Goal: Complete application form

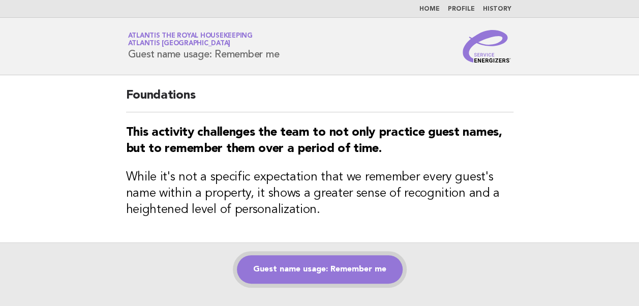
click at [297, 277] on link "Guest name usage: Remember me" at bounding box center [320, 269] width 166 height 28
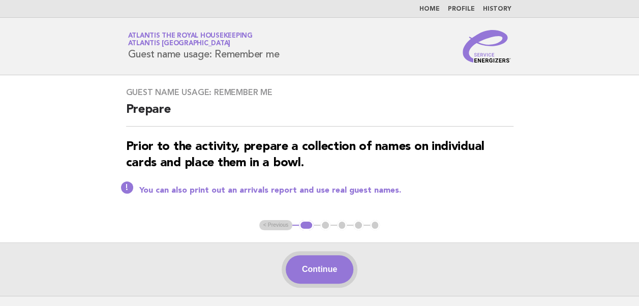
drag, startPoint x: 318, startPoint y: 267, endPoint x: 307, endPoint y: 265, distance: 11.3
click at [307, 265] on button "Continue" at bounding box center [320, 269] width 68 height 28
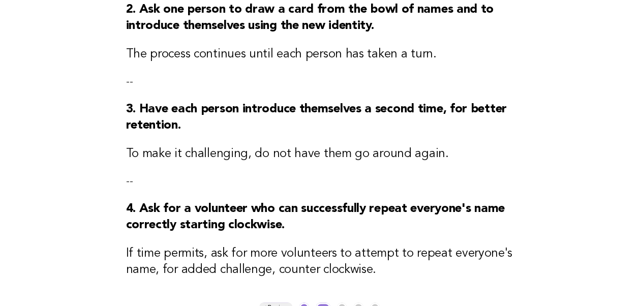
scroll to position [399, 0]
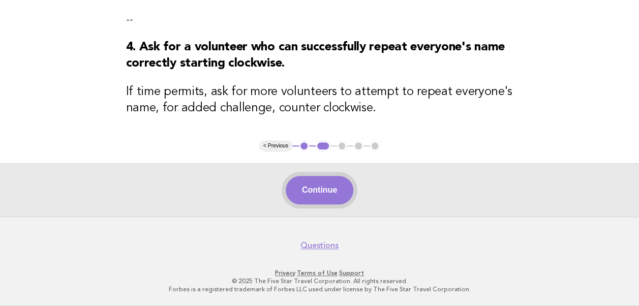
click at [315, 193] on button "Continue" at bounding box center [320, 190] width 68 height 28
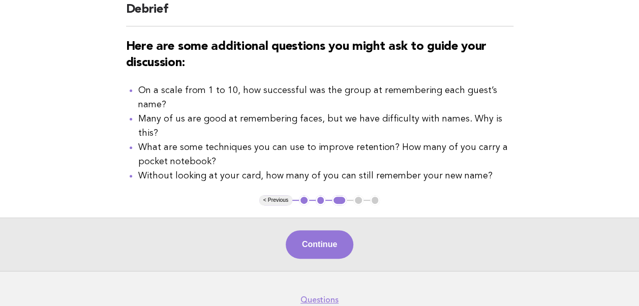
scroll to position [101, 0]
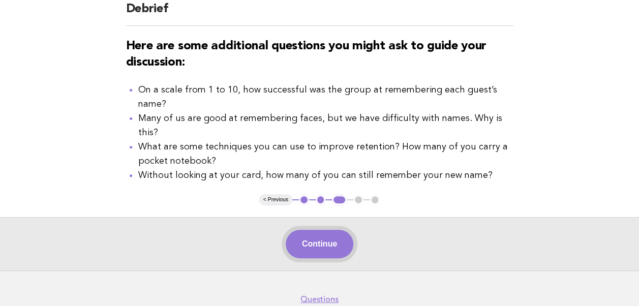
click at [317, 230] on button "Continue" at bounding box center [320, 244] width 68 height 28
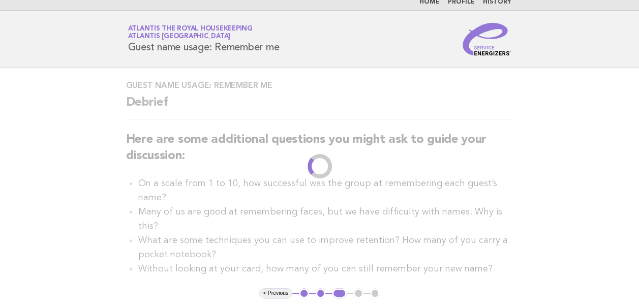
scroll to position [0, 0]
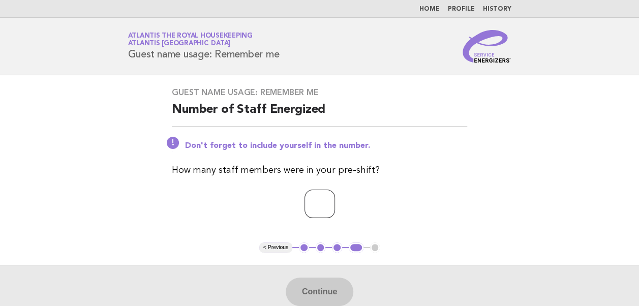
click at [305, 203] on input "number" at bounding box center [320, 204] width 31 height 28
type input "**"
click at [309, 295] on button "Continue" at bounding box center [320, 292] width 68 height 28
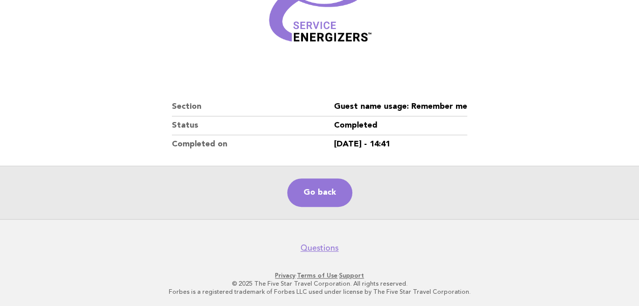
scroll to position [174, 0]
click at [313, 188] on link "Go back" at bounding box center [319, 192] width 65 height 28
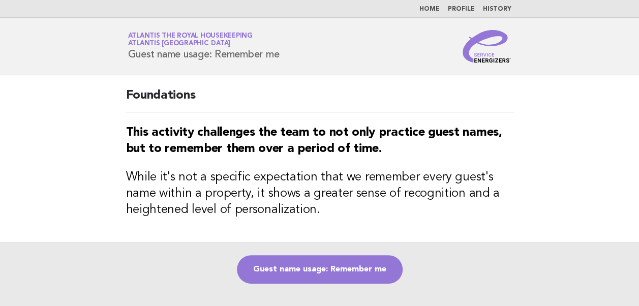
scroll to position [64, 0]
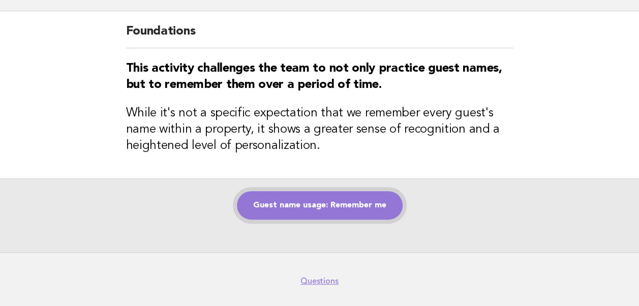
click at [314, 202] on link "Guest name usage: Remember me" at bounding box center [320, 205] width 166 height 28
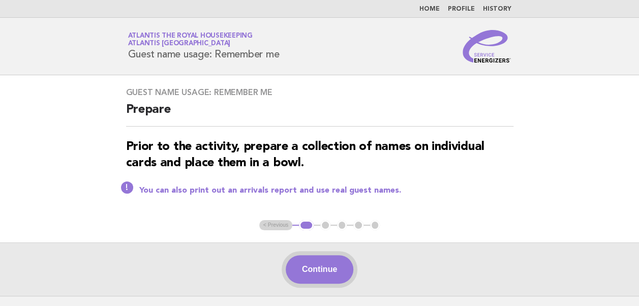
click at [303, 270] on button "Continue" at bounding box center [320, 269] width 68 height 28
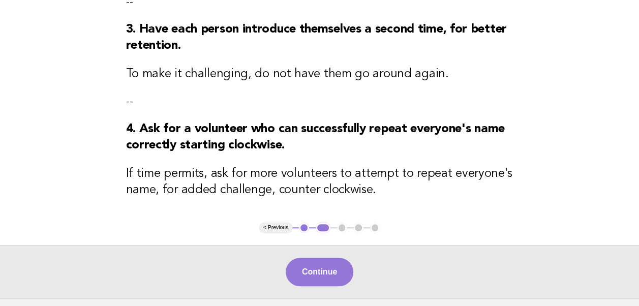
scroll to position [357, 0]
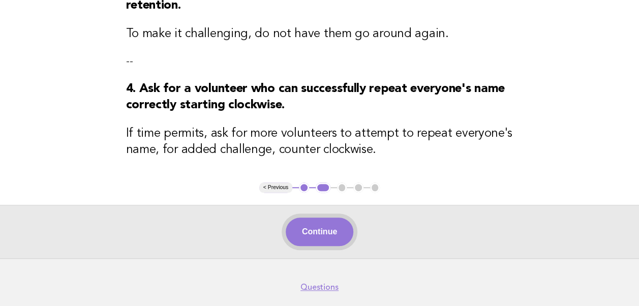
click at [319, 235] on button "Continue" at bounding box center [320, 232] width 68 height 28
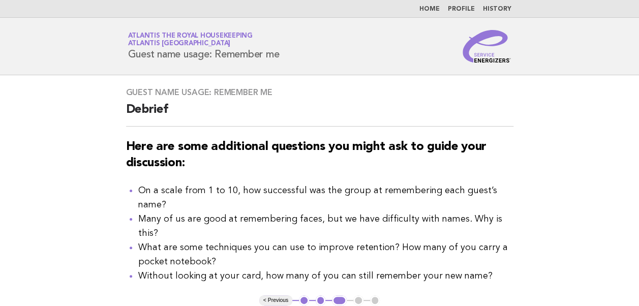
scroll to position [127, 0]
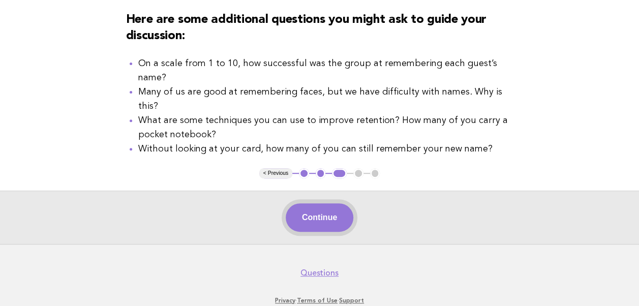
click at [322, 203] on button "Continue" at bounding box center [320, 217] width 68 height 28
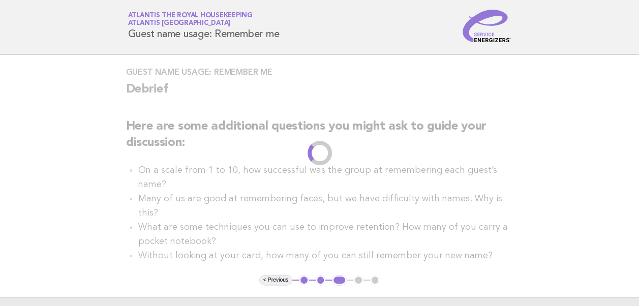
scroll to position [0, 0]
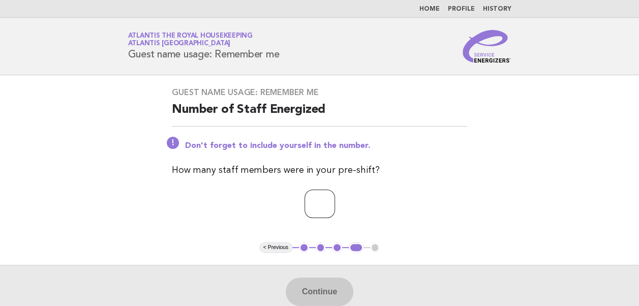
click at [305, 203] on input "number" at bounding box center [320, 204] width 31 height 28
type input "**"
click at [320, 287] on button "Continue" at bounding box center [320, 292] width 68 height 28
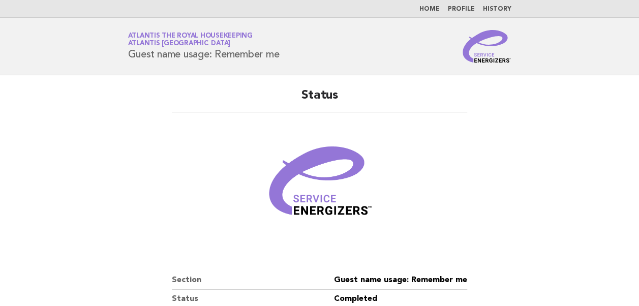
scroll to position [174, 0]
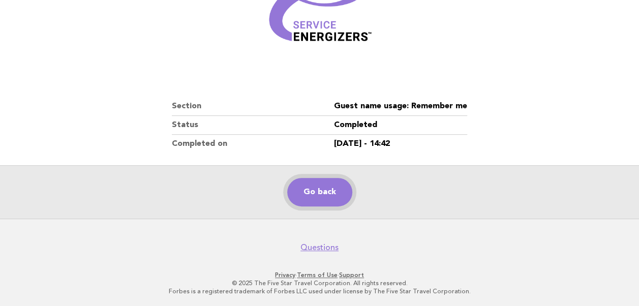
click at [314, 197] on link "Go back" at bounding box center [319, 192] width 65 height 28
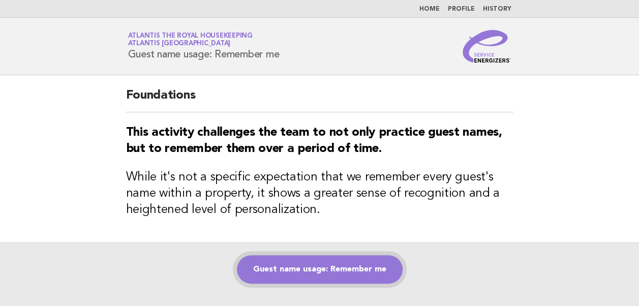
click at [299, 273] on link "Guest name usage: Remember me" at bounding box center [320, 269] width 166 height 28
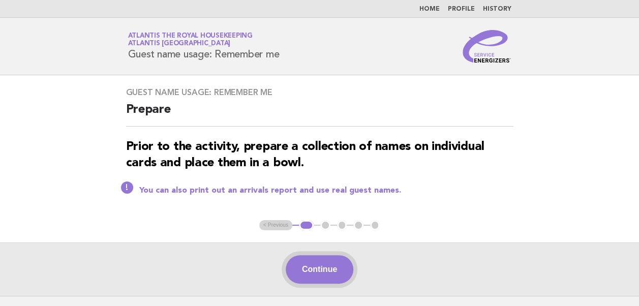
drag, startPoint x: 320, startPoint y: 268, endPoint x: 310, endPoint y: 261, distance: 12.3
click at [310, 261] on button "Continue" at bounding box center [320, 269] width 68 height 28
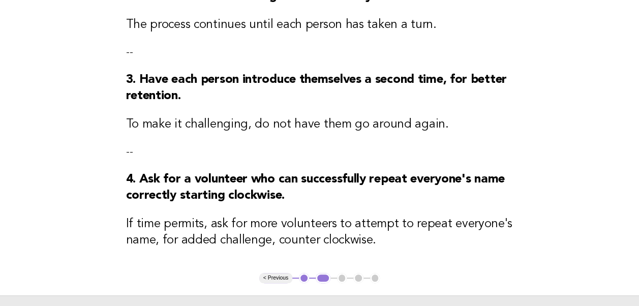
scroll to position [342, 0]
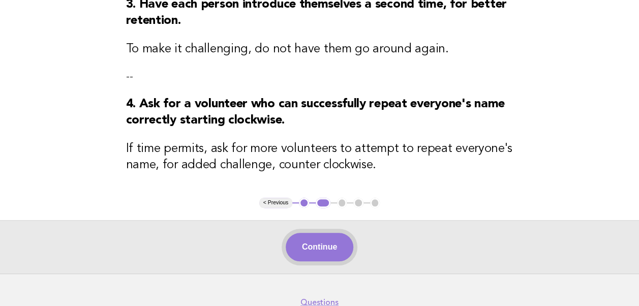
click at [317, 251] on button "Continue" at bounding box center [320, 247] width 68 height 28
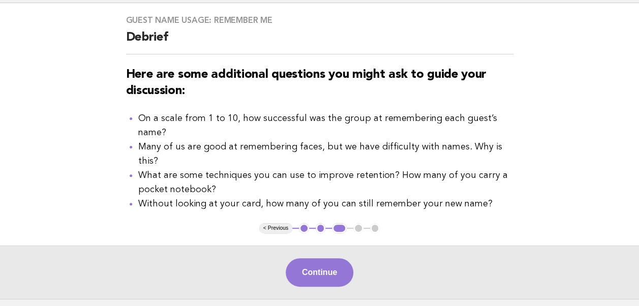
scroll to position [78, 0]
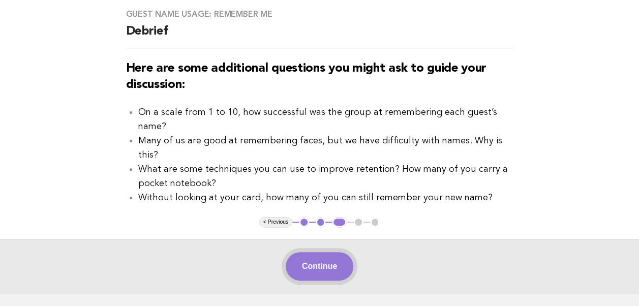
click at [313, 252] on button "Continue" at bounding box center [320, 266] width 68 height 28
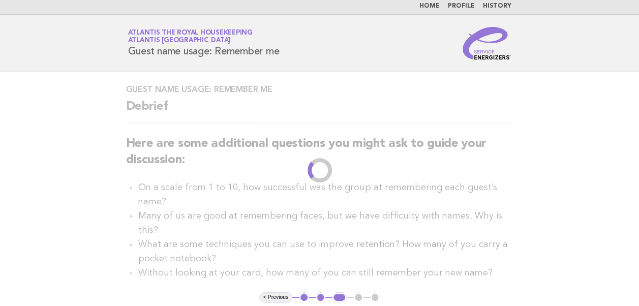
scroll to position [0, 0]
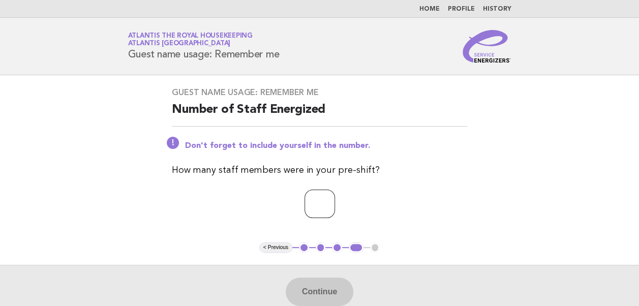
click at [305, 202] on input "number" at bounding box center [320, 204] width 31 height 28
type input "**"
click at [310, 290] on button "Continue" at bounding box center [320, 292] width 68 height 28
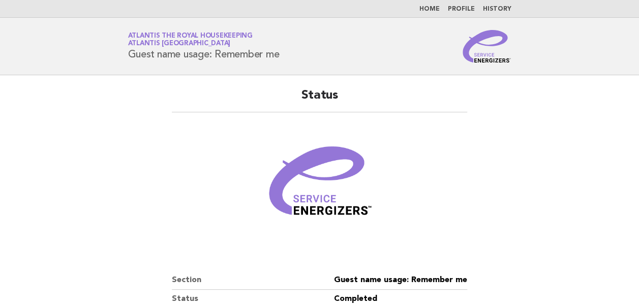
scroll to position [165, 0]
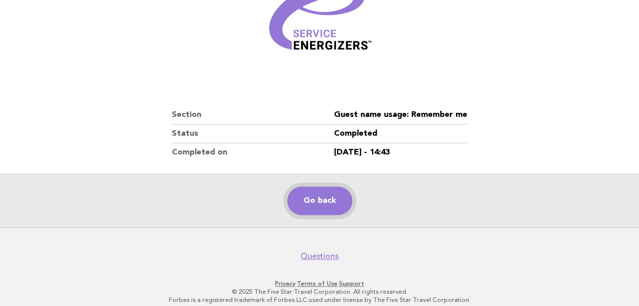
click at [325, 203] on link "Go back" at bounding box center [319, 201] width 65 height 28
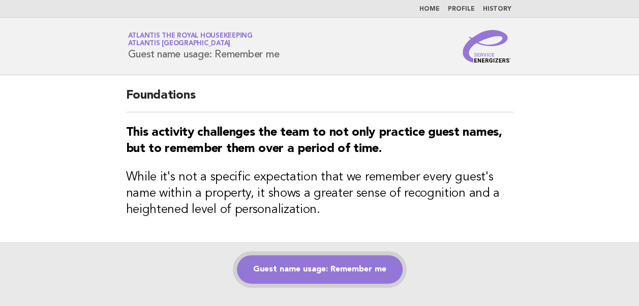
click at [291, 270] on link "Guest name usage: Remember me" at bounding box center [320, 269] width 166 height 28
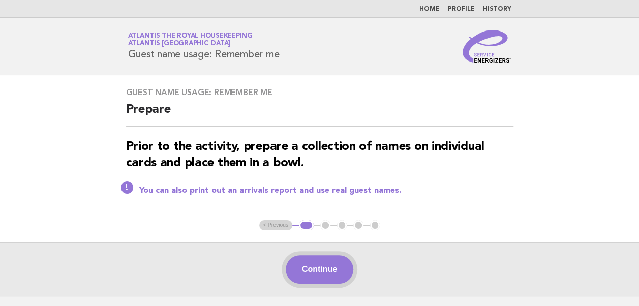
click at [329, 267] on button "Continue" at bounding box center [320, 269] width 68 height 28
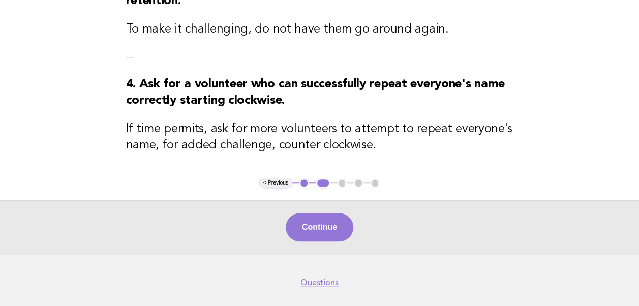
scroll to position [370, 0]
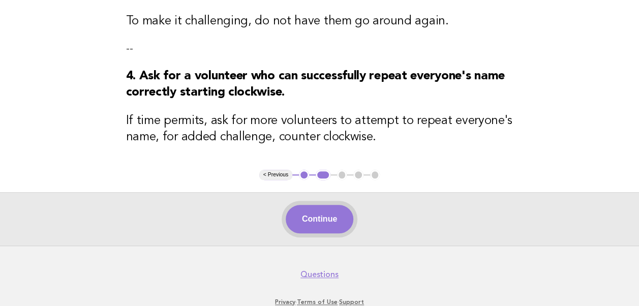
click at [310, 222] on button "Continue" at bounding box center [320, 219] width 68 height 28
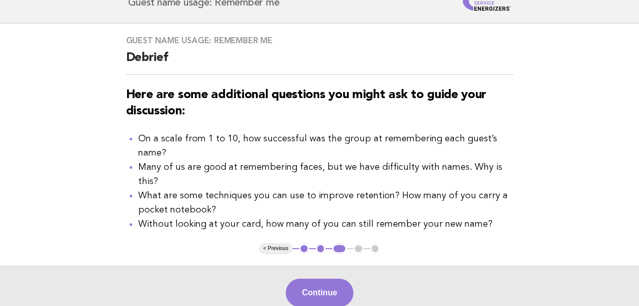
scroll to position [52, 0]
click at [317, 278] on button "Continue" at bounding box center [320, 292] width 68 height 28
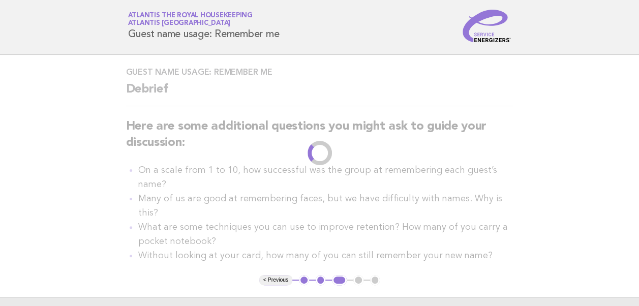
scroll to position [0, 0]
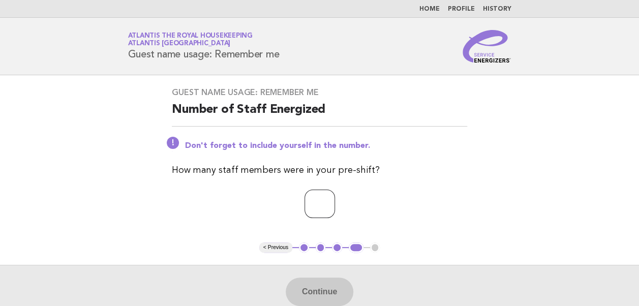
click at [306, 205] on input "number" at bounding box center [320, 204] width 31 height 28
type input "**"
click at [320, 291] on button "Continue" at bounding box center [320, 292] width 68 height 28
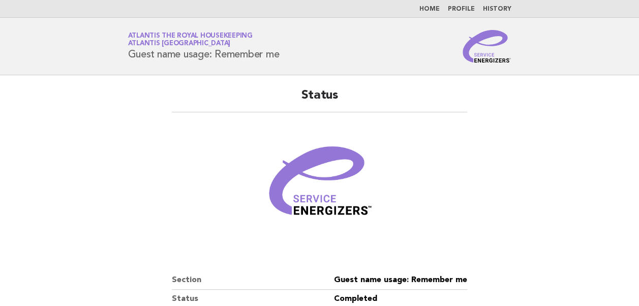
scroll to position [174, 0]
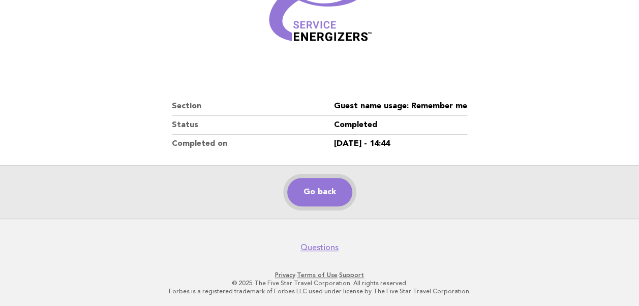
click at [317, 186] on link "Go back" at bounding box center [319, 192] width 65 height 28
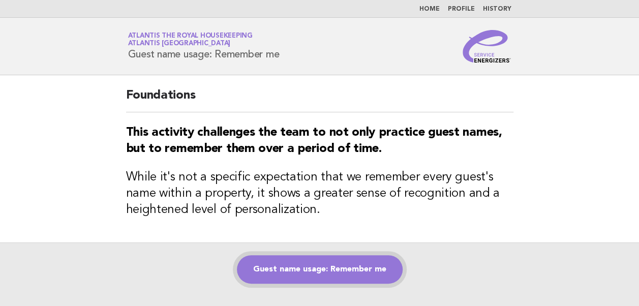
click at [306, 264] on link "Guest name usage: Remember me" at bounding box center [320, 269] width 166 height 28
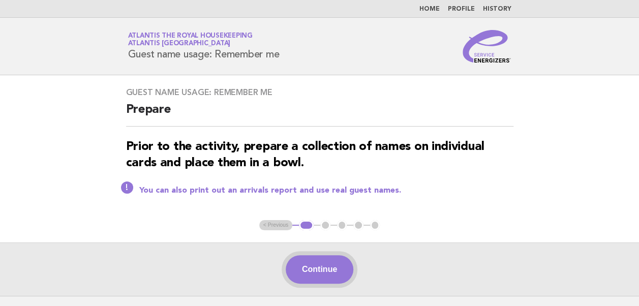
click at [321, 273] on button "Continue" at bounding box center [320, 269] width 68 height 28
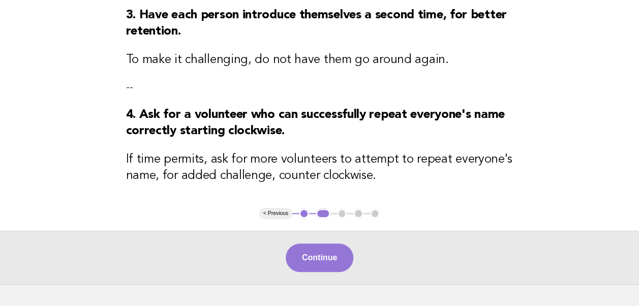
scroll to position [332, 0]
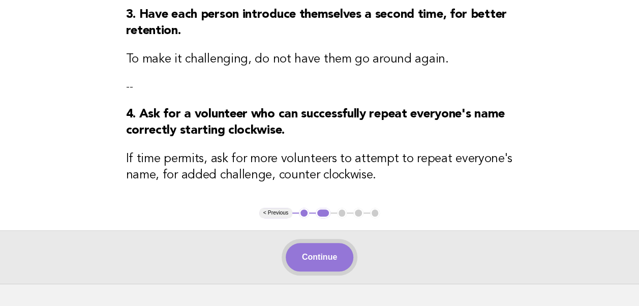
click at [311, 258] on button "Continue" at bounding box center [320, 257] width 68 height 28
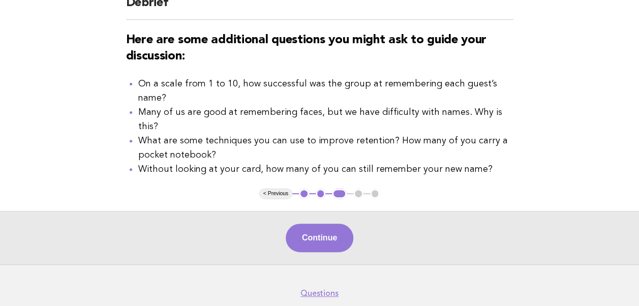
scroll to position [114, 0]
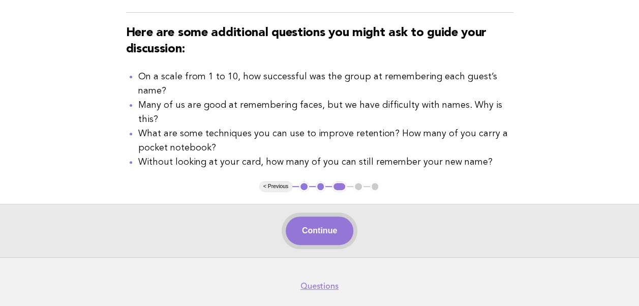
click at [319, 217] on button "Continue" at bounding box center [320, 231] width 68 height 28
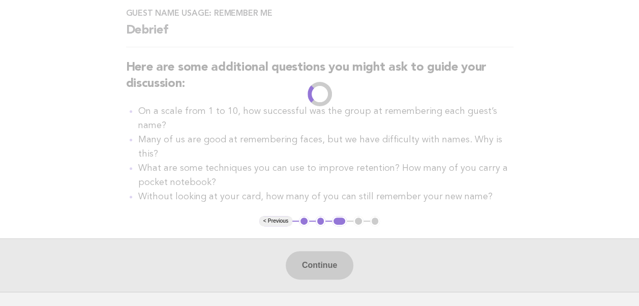
scroll to position [0, 0]
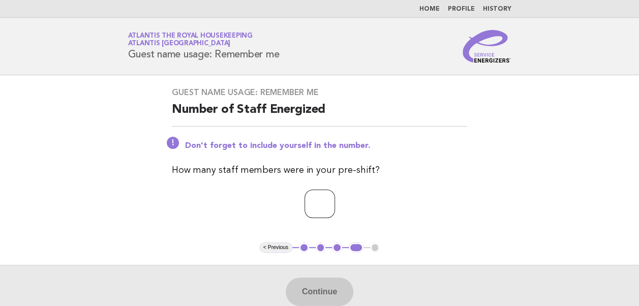
click at [319, 206] on input "number" at bounding box center [320, 204] width 31 height 28
type input "**"
click at [315, 293] on button "Continue" at bounding box center [320, 292] width 68 height 28
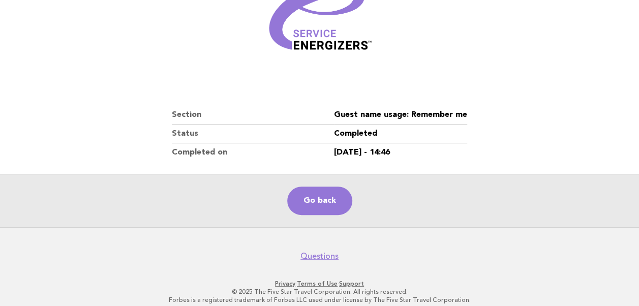
scroll to position [166, 0]
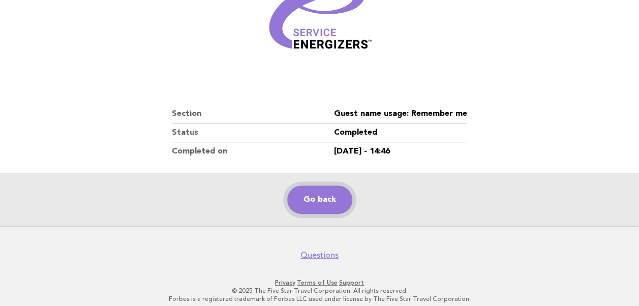
click at [320, 196] on link "Go back" at bounding box center [319, 200] width 65 height 28
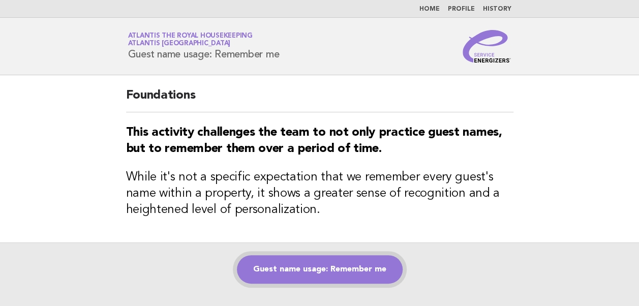
click at [315, 272] on link "Guest name usage: Remember me" at bounding box center [320, 269] width 166 height 28
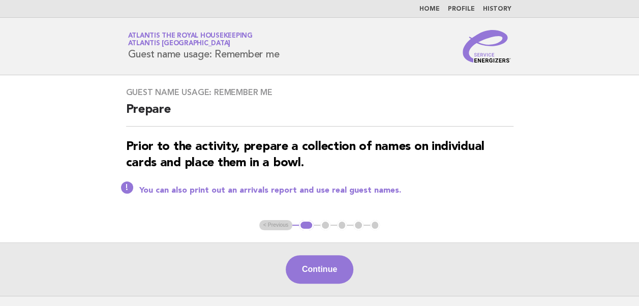
click at [315, 272] on button "Continue" at bounding box center [320, 269] width 68 height 28
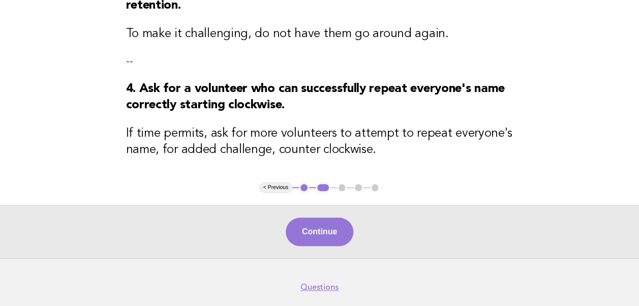
scroll to position [358, 0]
click at [316, 232] on button "Continue" at bounding box center [320, 231] width 68 height 28
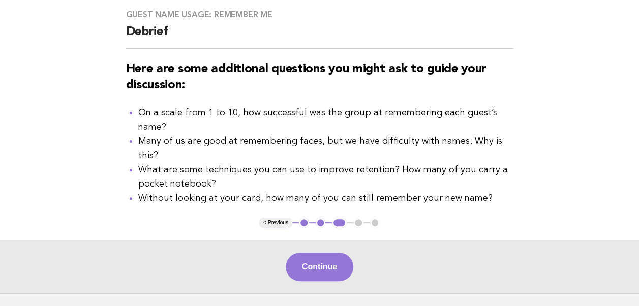
scroll to position [78, 0]
click at [314, 252] on button "Continue" at bounding box center [320, 266] width 68 height 28
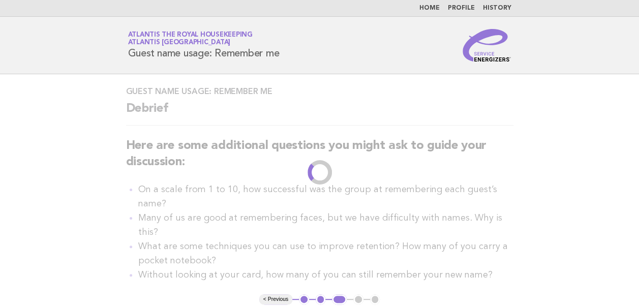
scroll to position [0, 0]
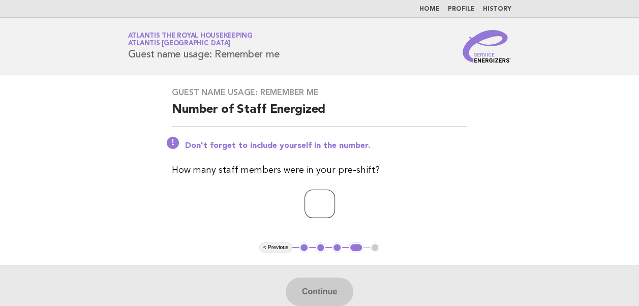
click at [314, 204] on input "number" at bounding box center [320, 204] width 31 height 28
type input "**"
click at [317, 292] on button "Continue" at bounding box center [320, 292] width 68 height 28
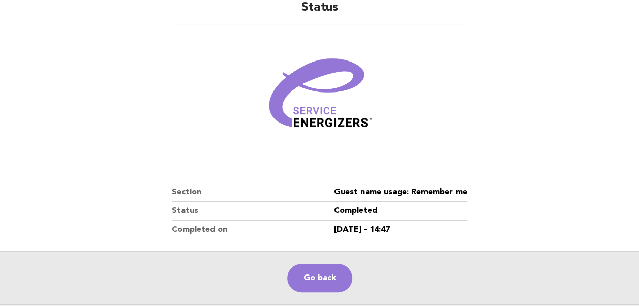
scroll to position [107, 0]
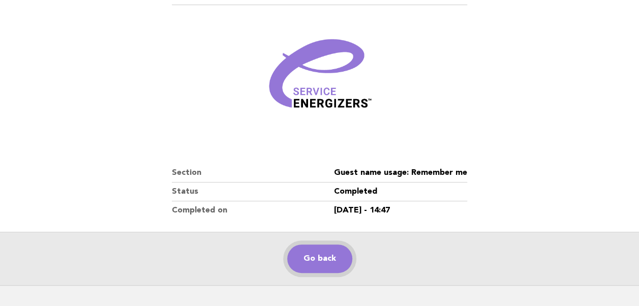
click at [321, 254] on link "Go back" at bounding box center [319, 259] width 65 height 28
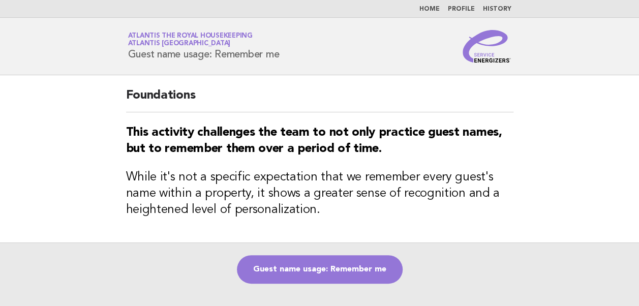
scroll to position [8, 0]
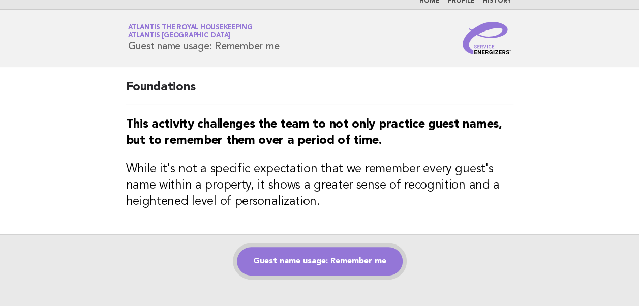
click at [296, 263] on link "Guest name usage: Remember me" at bounding box center [320, 261] width 166 height 28
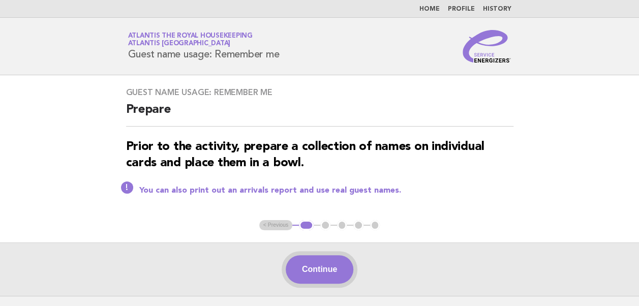
click at [317, 269] on button "Continue" at bounding box center [320, 269] width 68 height 28
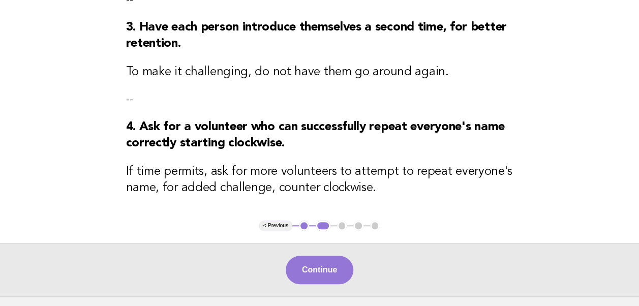
scroll to position [324, 0]
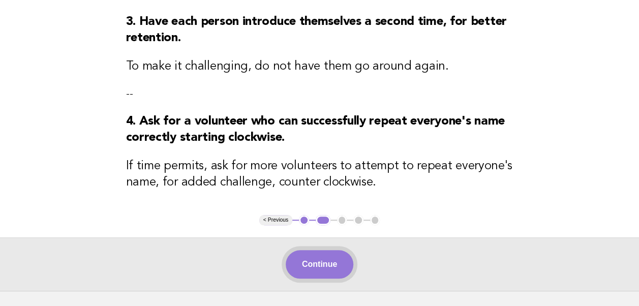
click at [314, 263] on button "Continue" at bounding box center [320, 264] width 68 height 28
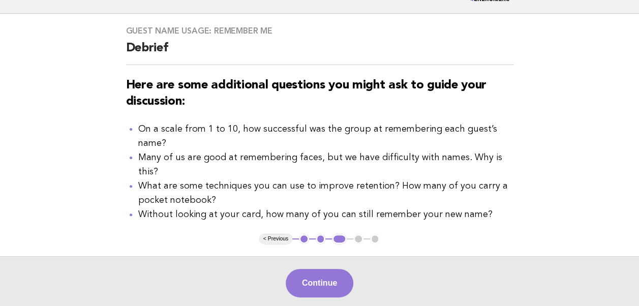
scroll to position [62, 0]
click at [313, 269] on button "Continue" at bounding box center [320, 283] width 68 height 28
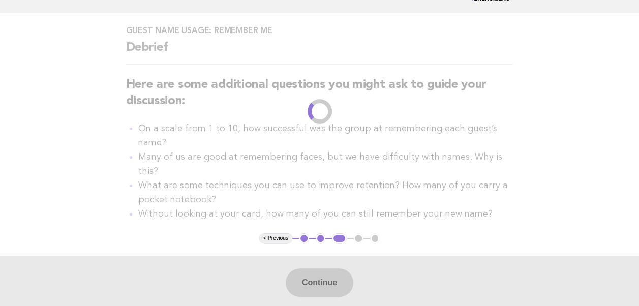
scroll to position [0, 0]
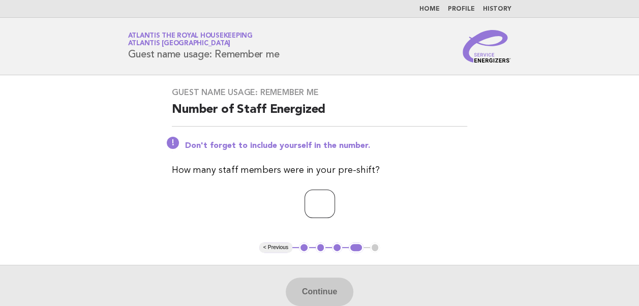
click at [311, 201] on input "number" at bounding box center [320, 204] width 31 height 28
type input "**"
click at [313, 284] on button "Continue" at bounding box center [320, 292] width 68 height 28
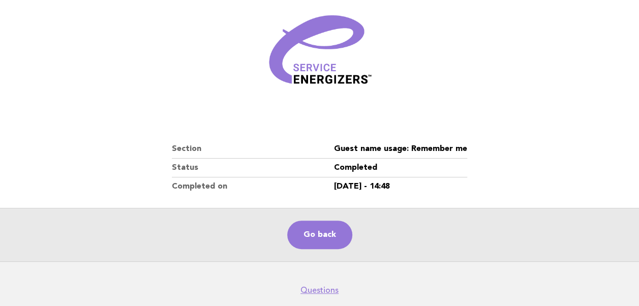
scroll to position [160, 0]
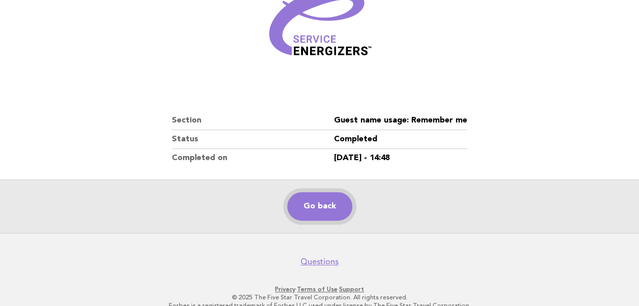
click at [317, 205] on link "Go back" at bounding box center [319, 206] width 65 height 28
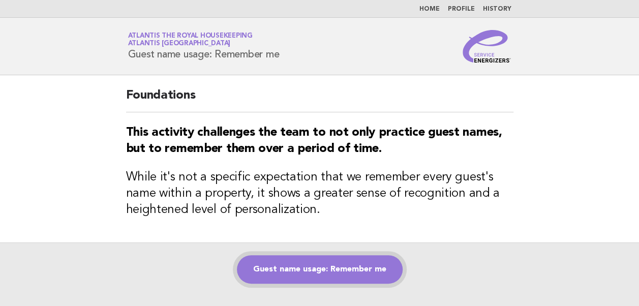
click at [299, 269] on link "Guest name usage: Remember me" at bounding box center [320, 269] width 166 height 28
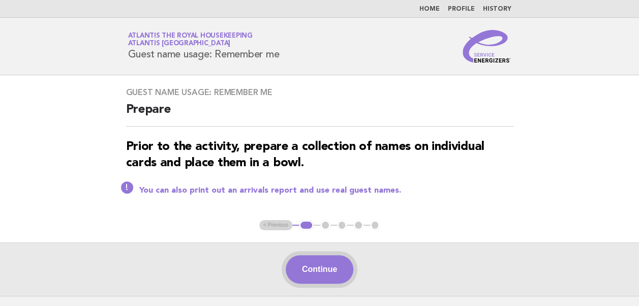
click at [321, 270] on button "Continue" at bounding box center [320, 269] width 68 height 28
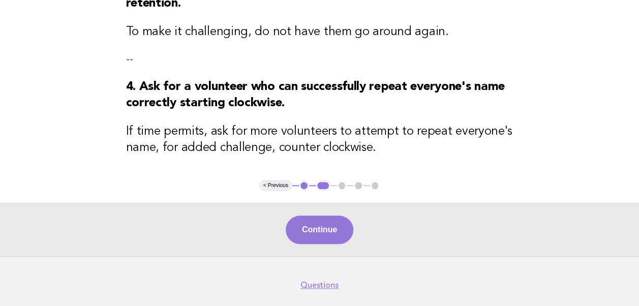
scroll to position [359, 0]
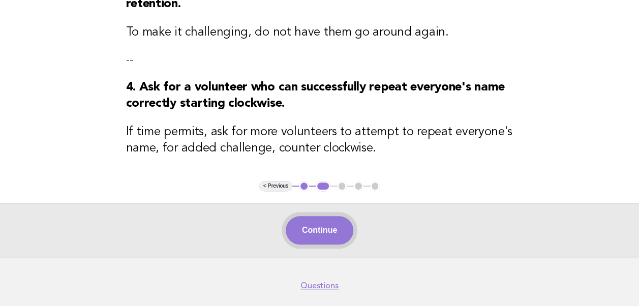
click at [317, 233] on button "Continue" at bounding box center [320, 230] width 68 height 28
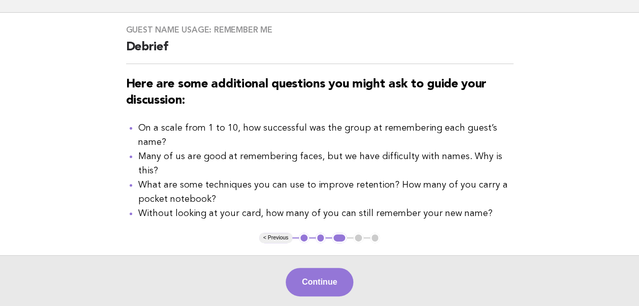
scroll to position [63, 0]
click at [324, 268] on button "Continue" at bounding box center [320, 282] width 68 height 28
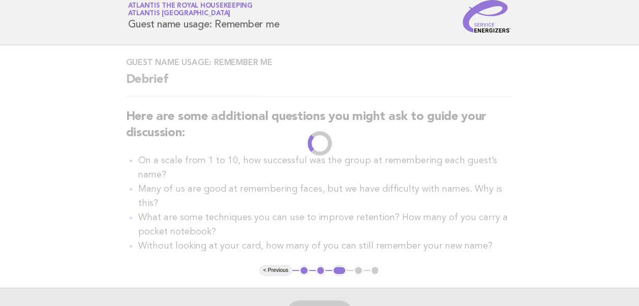
scroll to position [0, 0]
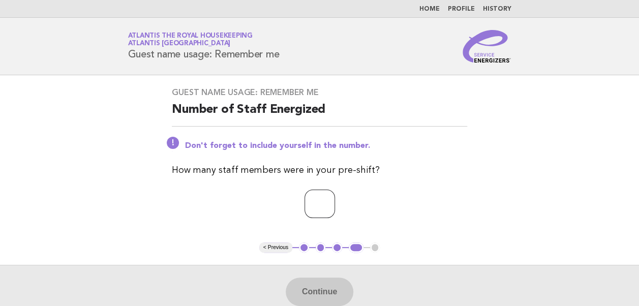
click at [308, 201] on input "number" at bounding box center [320, 204] width 31 height 28
type input "**"
click at [318, 291] on button "Continue" at bounding box center [320, 292] width 68 height 28
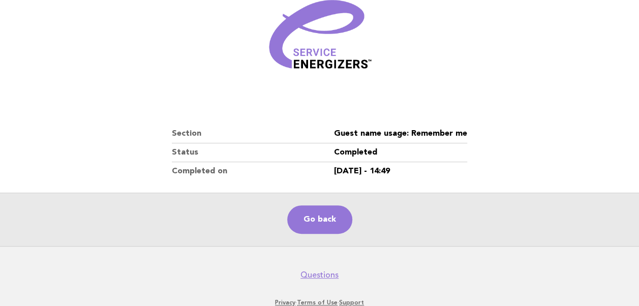
scroll to position [171, 0]
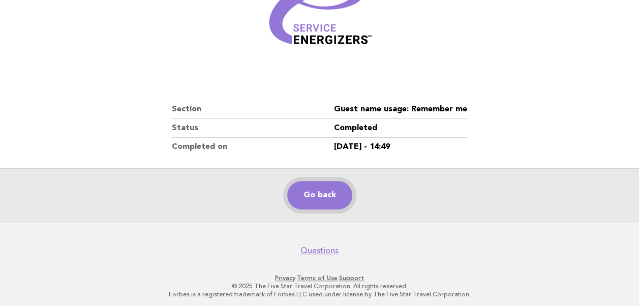
click at [310, 197] on link "Go back" at bounding box center [319, 195] width 65 height 28
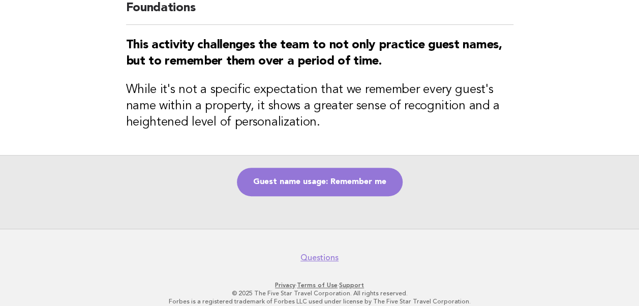
scroll to position [99, 0]
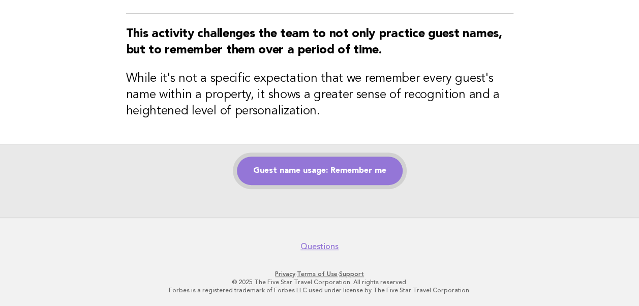
click at [306, 172] on link "Guest name usage: Remember me" at bounding box center [320, 171] width 166 height 28
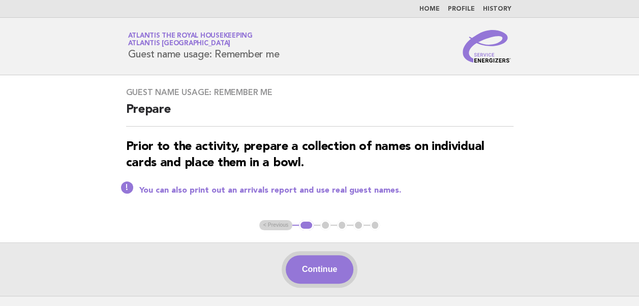
click at [306, 276] on button "Continue" at bounding box center [320, 269] width 68 height 28
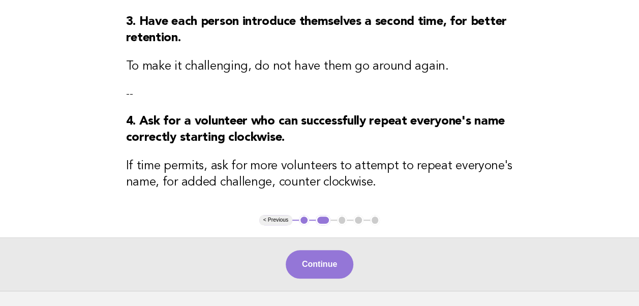
scroll to position [325, 0]
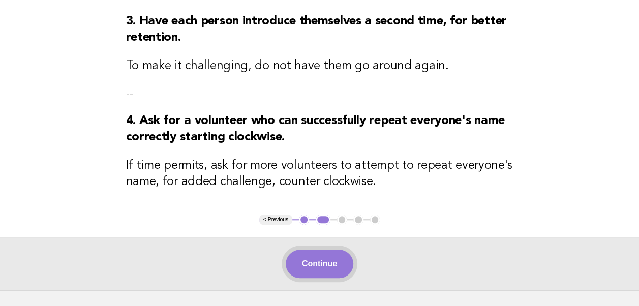
click at [318, 257] on button "Continue" at bounding box center [320, 264] width 68 height 28
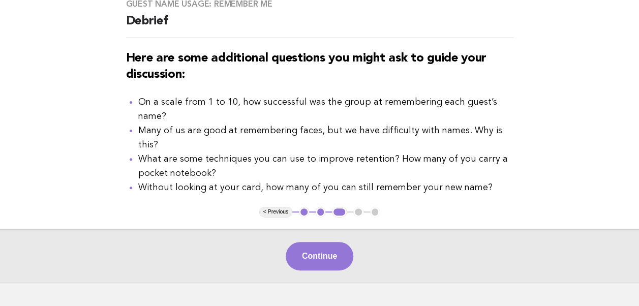
scroll to position [100, 0]
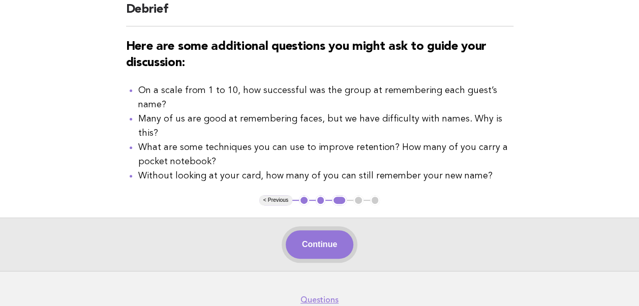
click at [316, 230] on button "Continue" at bounding box center [320, 244] width 68 height 28
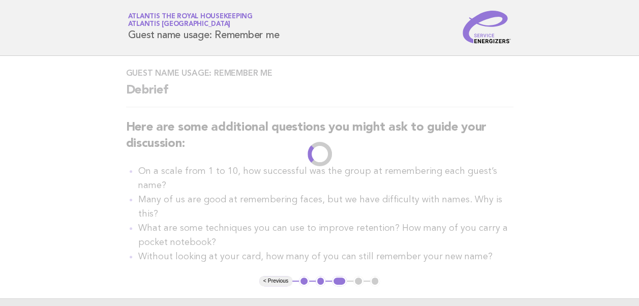
scroll to position [0, 0]
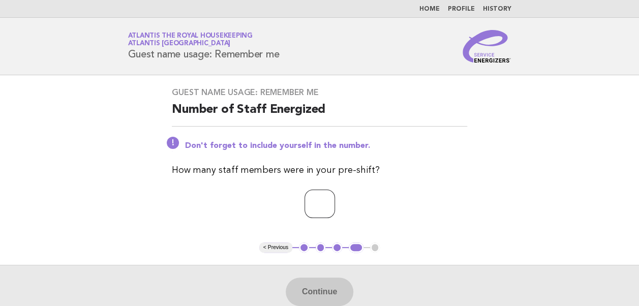
click at [305, 201] on input "number" at bounding box center [320, 204] width 31 height 28
type input "**"
click at [314, 293] on button "Continue" at bounding box center [320, 292] width 68 height 28
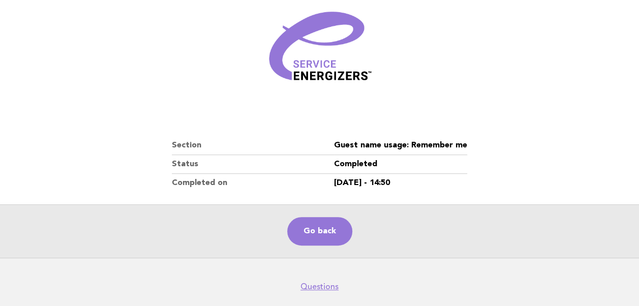
scroll to position [134, 0]
